Goal: Information Seeking & Learning: Find specific fact

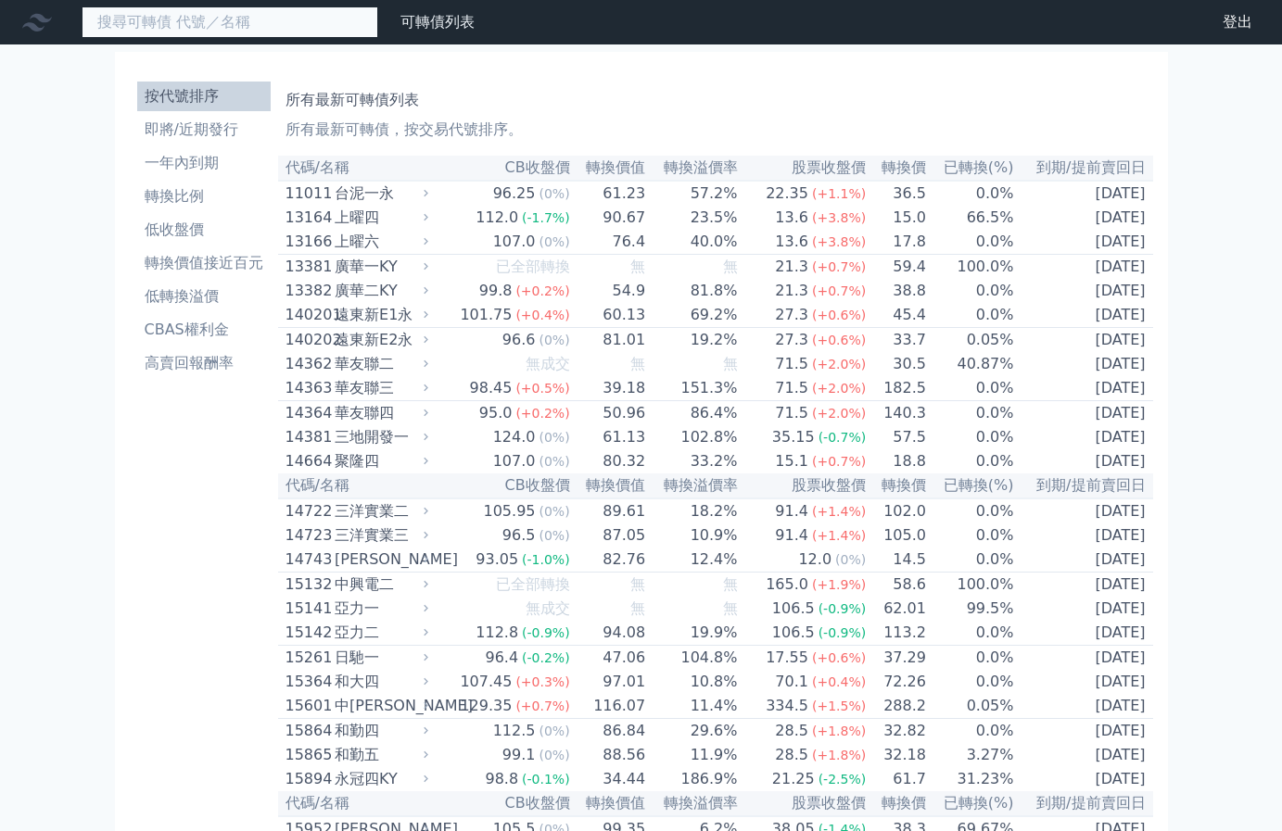
click at [227, 35] on input at bounding box center [230, 22] width 297 height 32
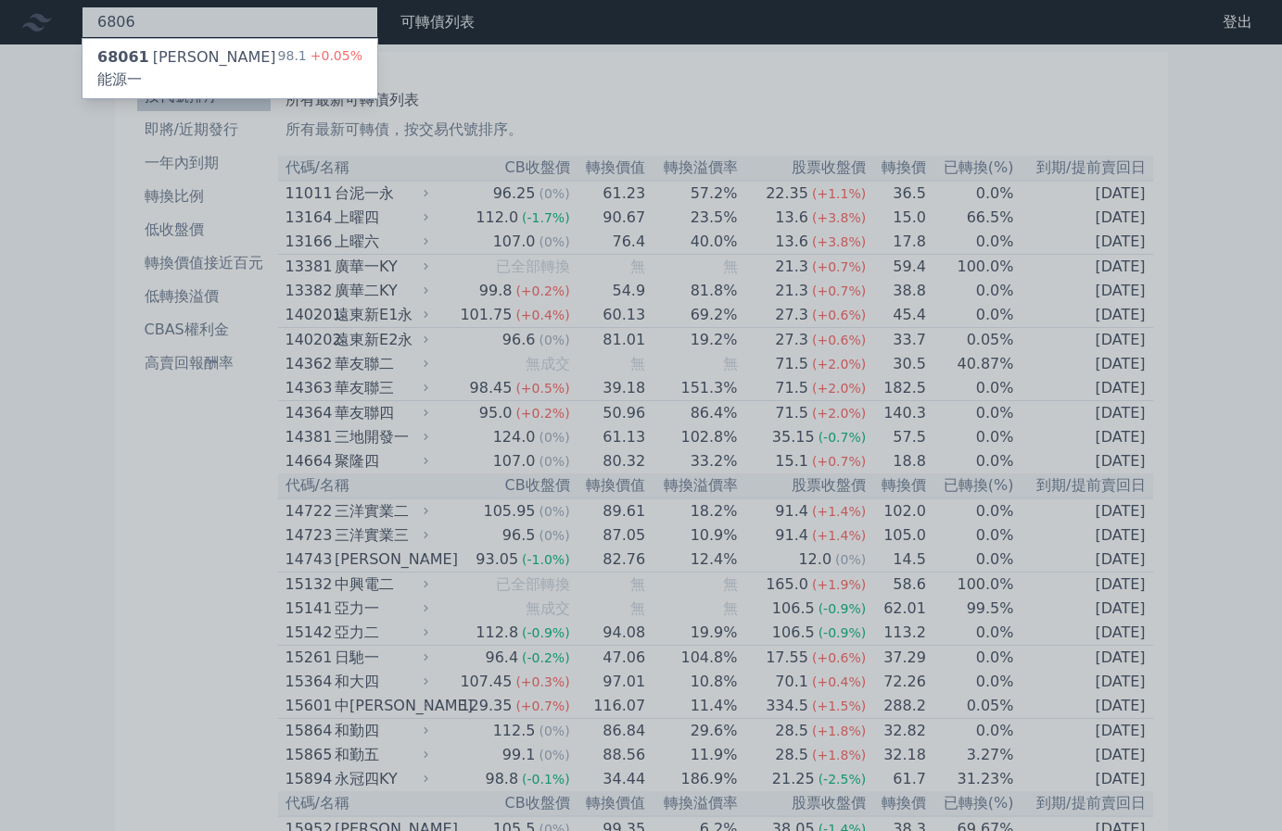
type input "6806"
click at [218, 78] on div at bounding box center [641, 415] width 1282 height 831
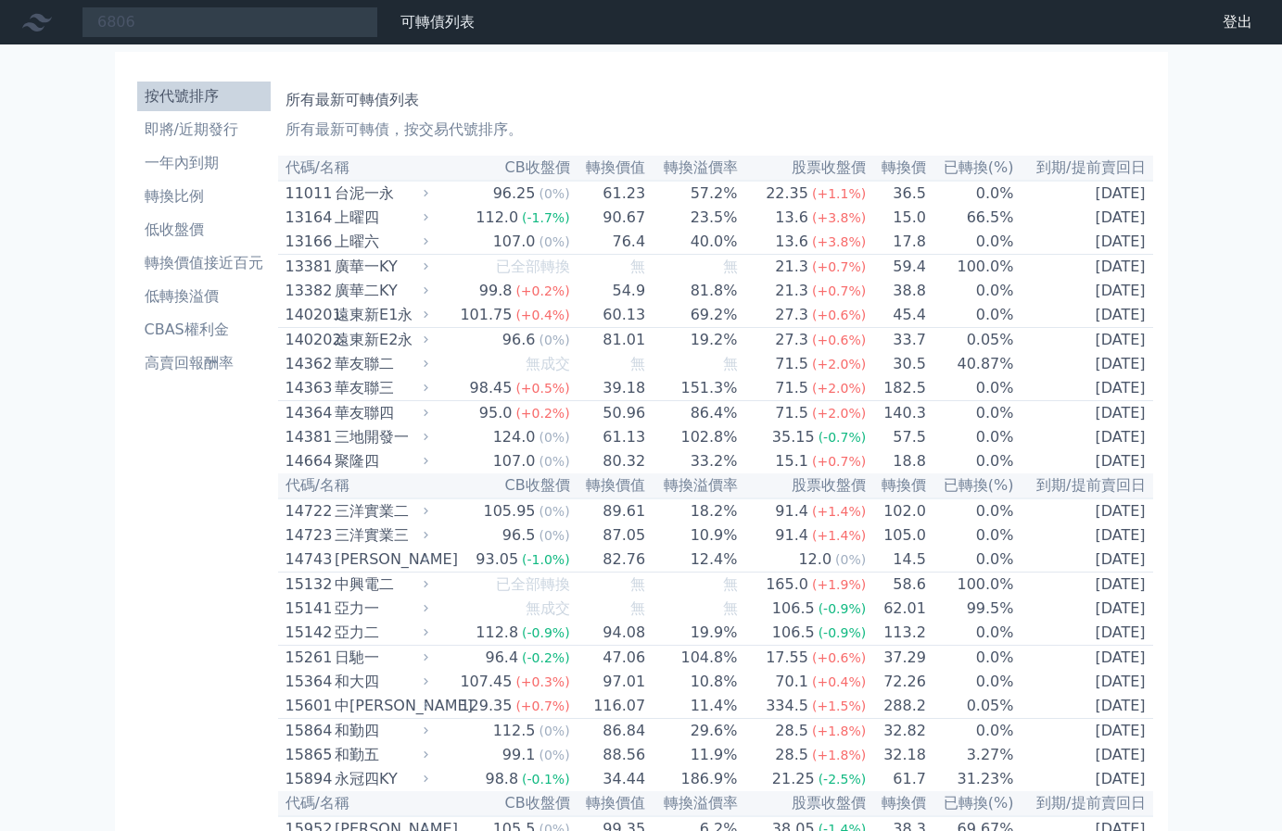
click at [203, 43] on nav "6806 68061 森崴能源一 98.1 +0.05% 可轉債列表 財務數據 可轉債列表 財務數據 登出 登出" at bounding box center [641, 22] width 1282 height 44
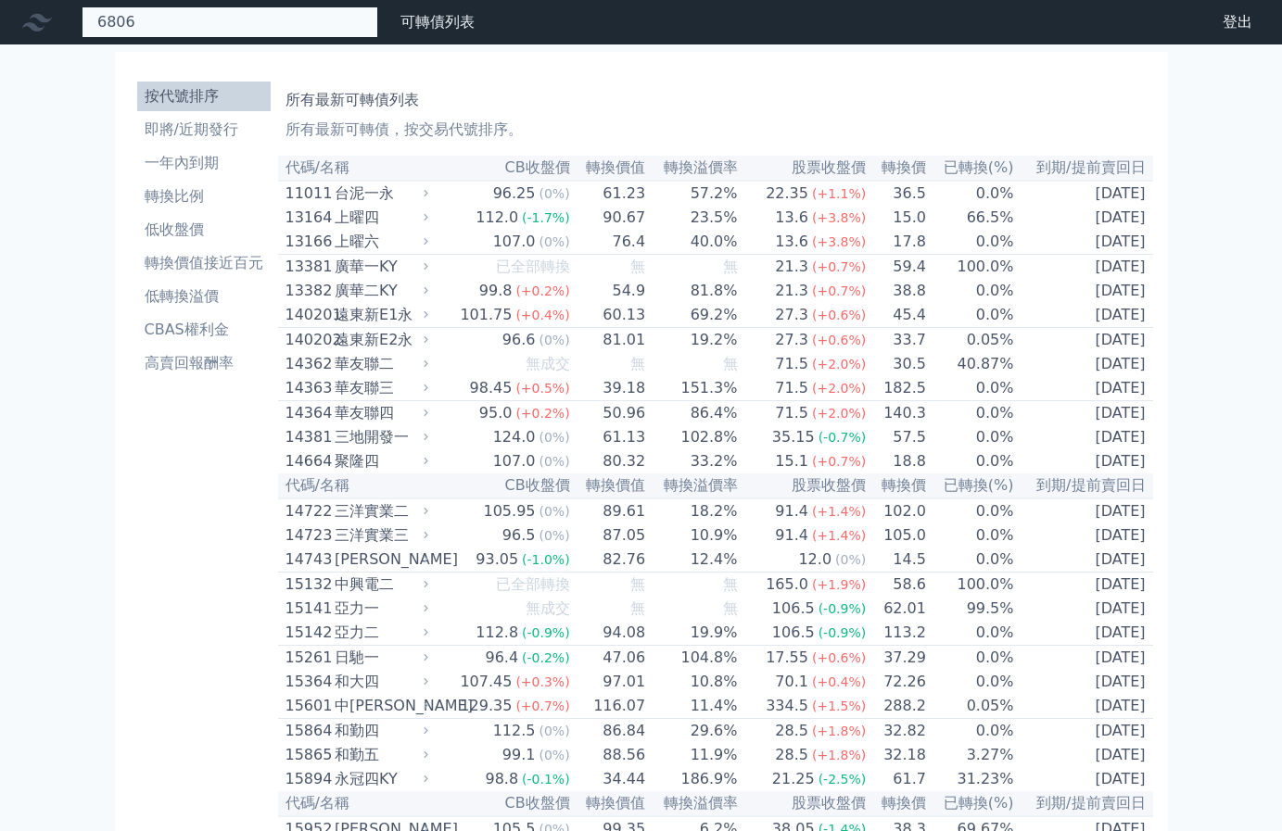
click at [217, 21] on input "6806" at bounding box center [230, 22] width 297 height 32
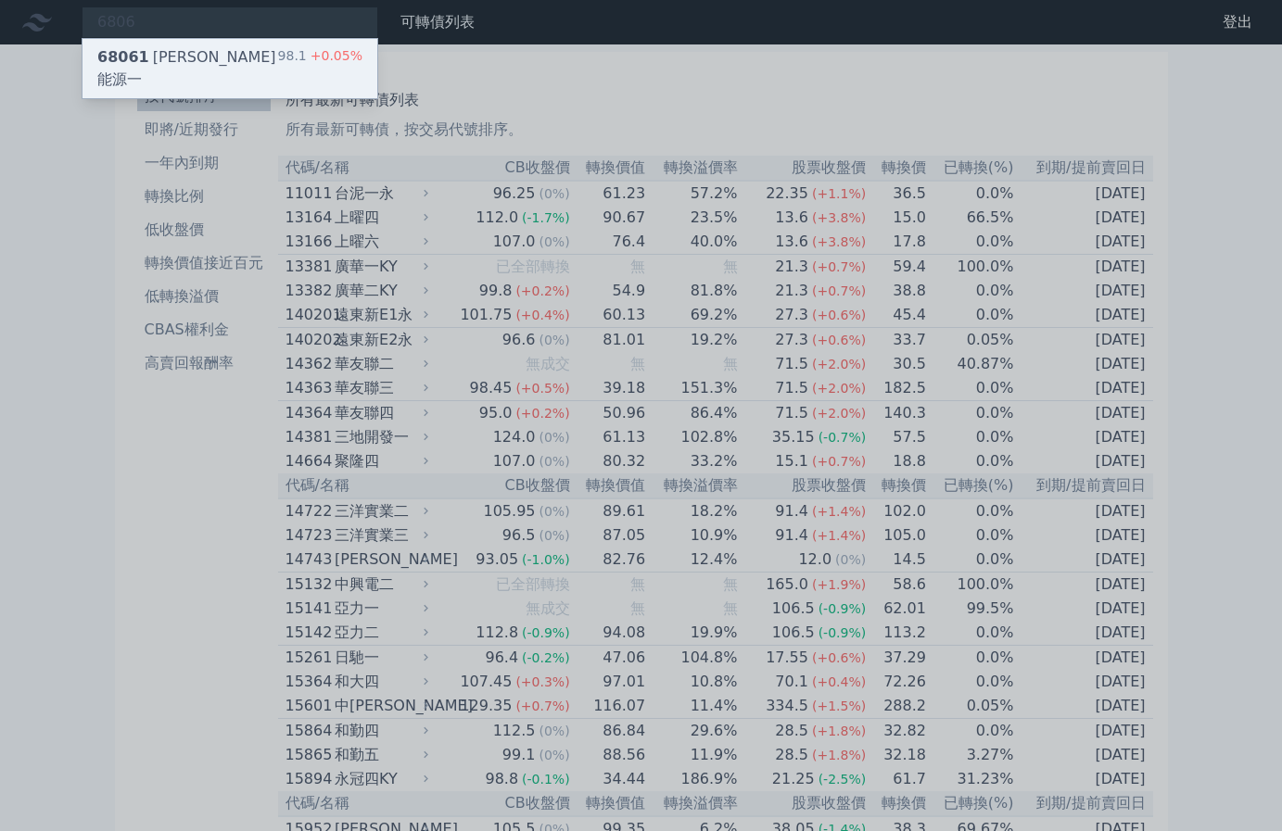
click at [203, 58] on div "68061 [PERSON_NAME]能源一" at bounding box center [187, 68] width 181 height 44
click at [531, 111] on div at bounding box center [641, 415] width 1282 height 831
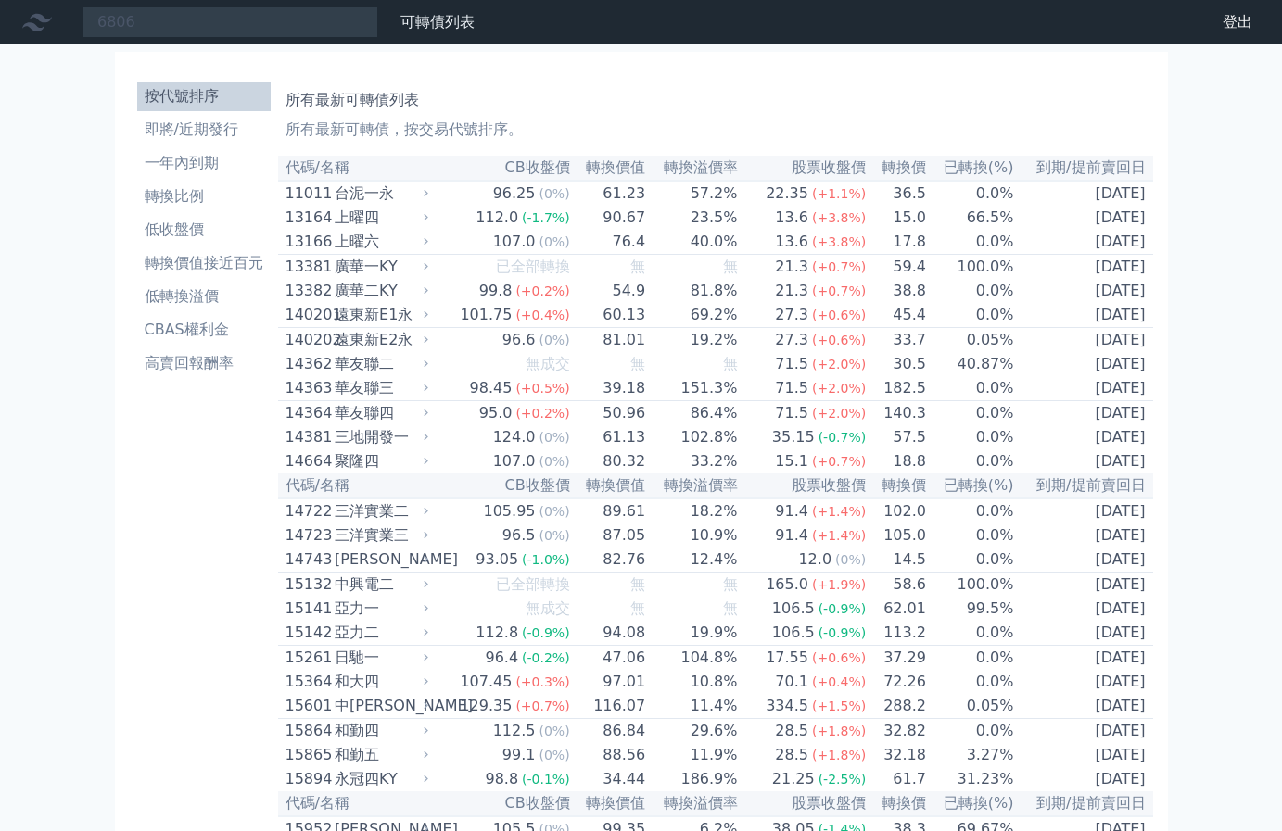
click at [526, 43] on nav "6806 68061 森崴能源一 98.1 +0.05% 可轉債列表 財務數據 可轉債列表 財務數據 登出 登出" at bounding box center [641, 22] width 1282 height 44
click at [482, 36] on div "6806 68061 森崴能源一 98.1 +0.05% 可轉債列表 財務數據" at bounding box center [241, 22] width 482 height 32
click at [0, 0] on link "財務數據" at bounding box center [0, 0] width 0 height 0
